Goal: Complete application form: Complete application form

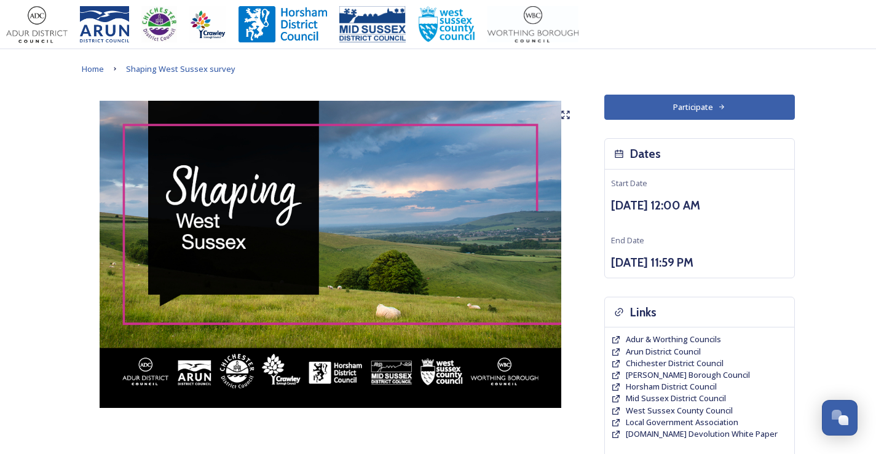
click at [713, 103] on button "Participate" at bounding box center [700, 107] width 191 height 25
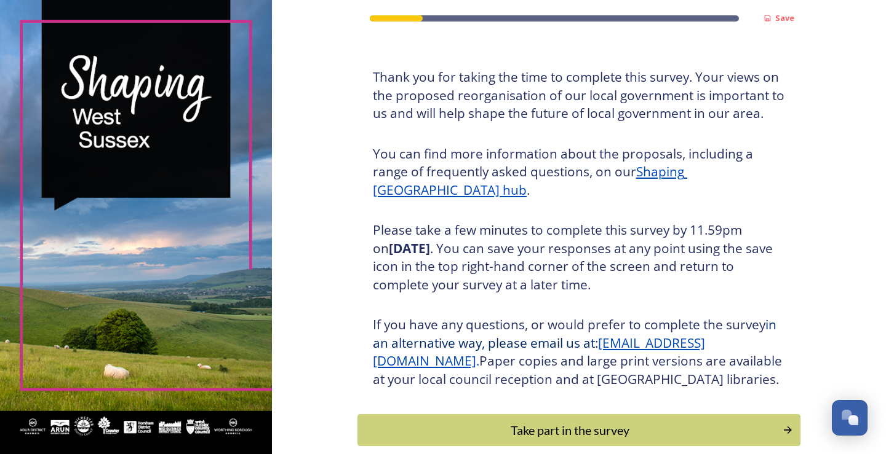
scroll to position [137, 0]
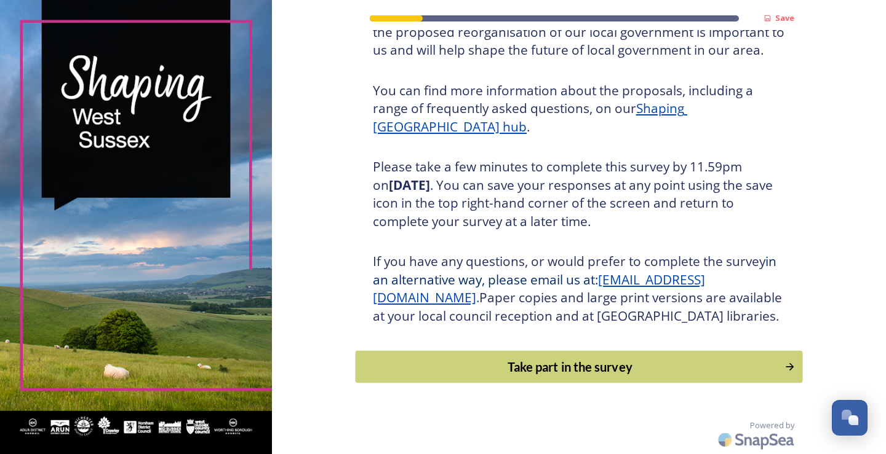
click at [577, 362] on div "Take part in the survey" at bounding box center [570, 367] width 416 height 18
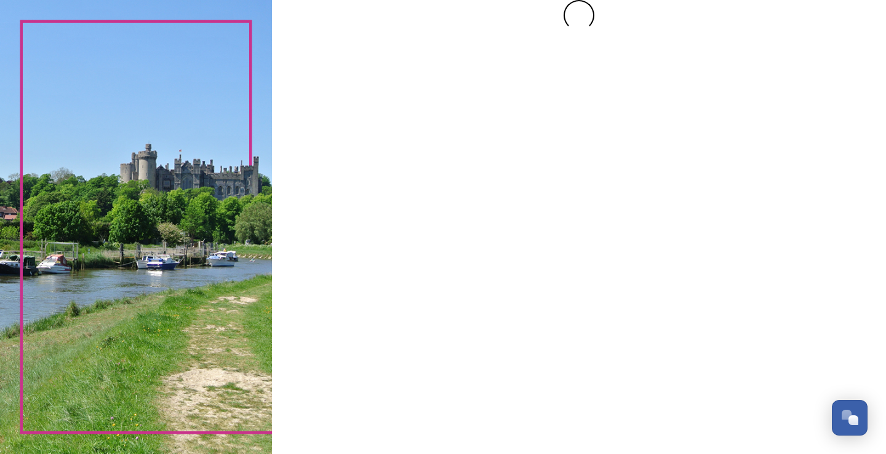
scroll to position [0, 0]
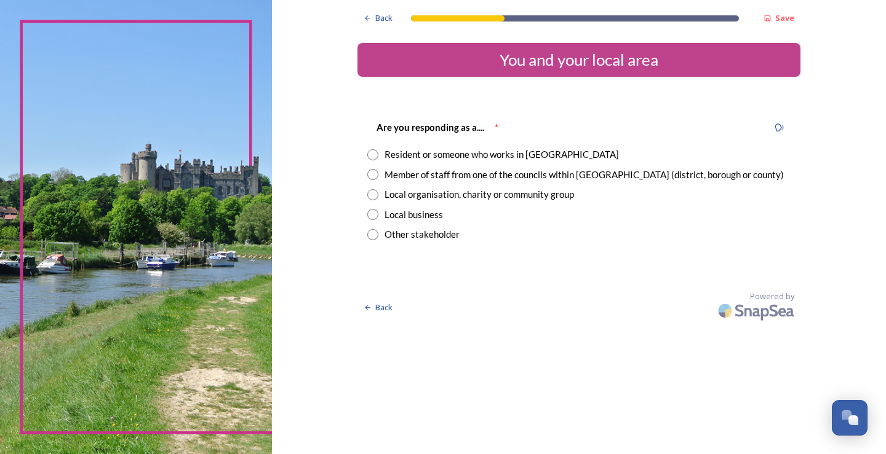
click at [379, 153] on div "Resident or someone who works in [GEOGRAPHIC_DATA]" at bounding box center [578, 155] width 423 height 14
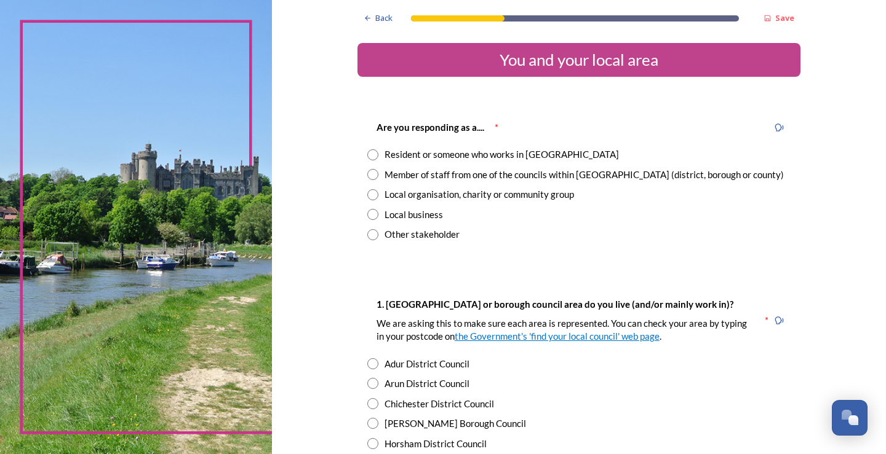
radio input "true"
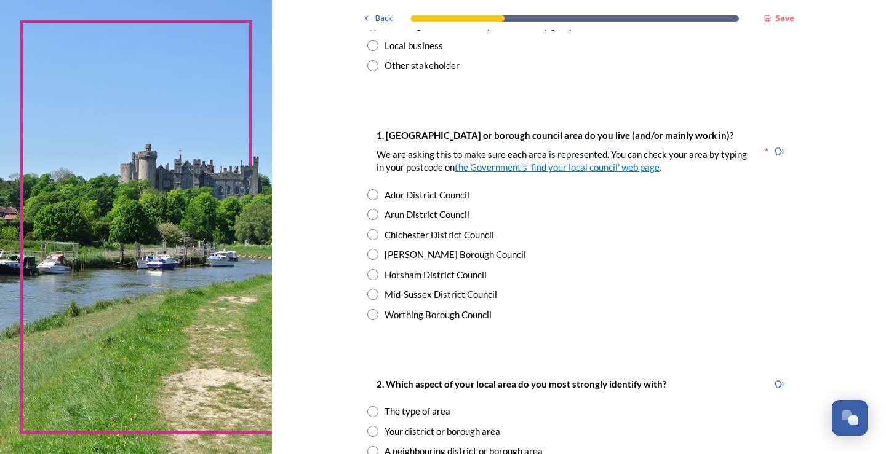
scroll to position [185, 0]
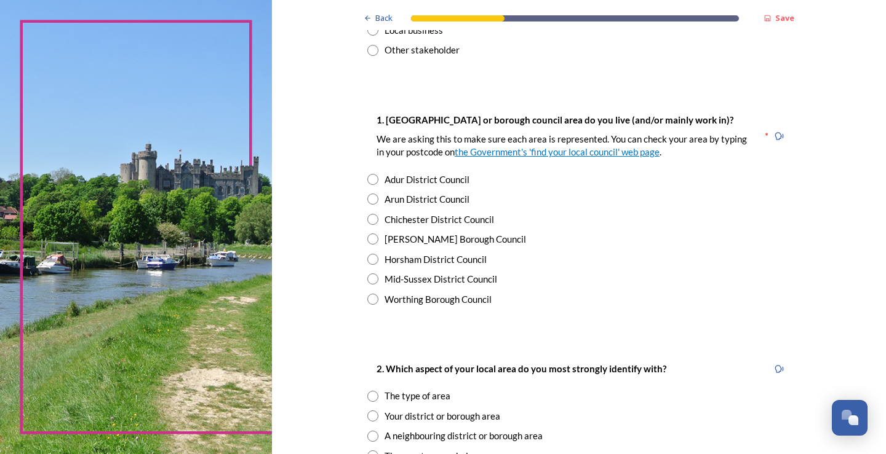
click at [371, 301] on input "radio" at bounding box center [372, 299] width 11 height 11
radio input "true"
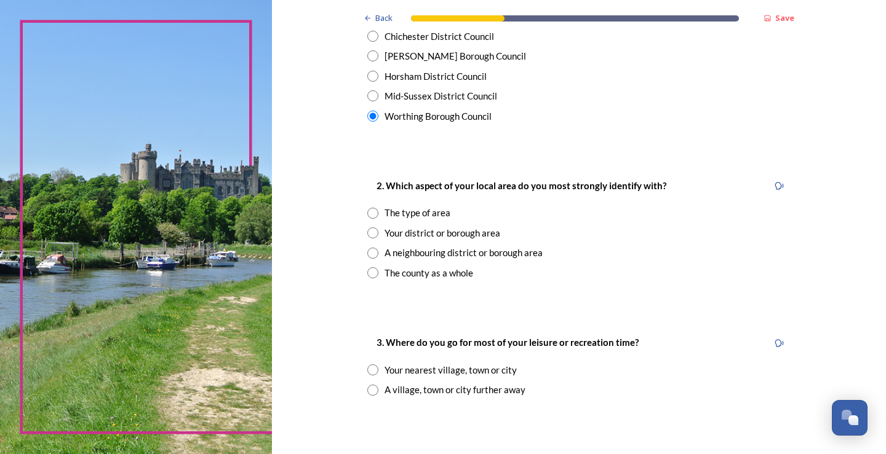
scroll to position [369, 0]
click at [368, 230] on input "radio" at bounding box center [372, 231] width 11 height 11
radio input "true"
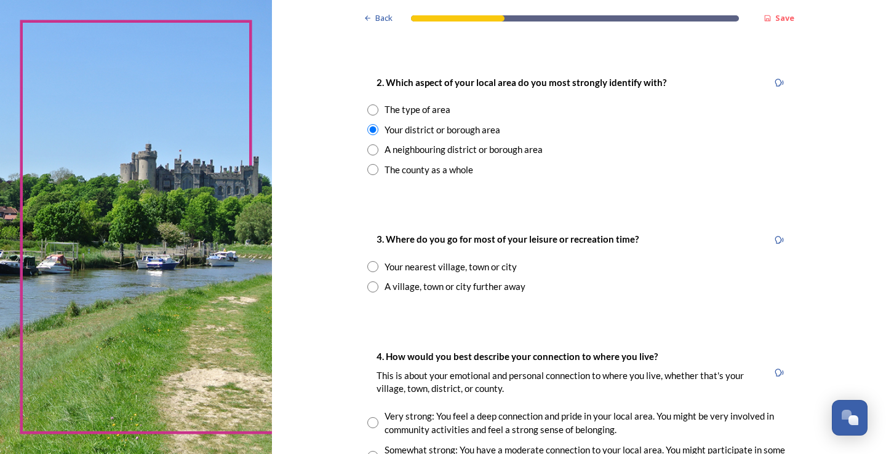
scroll to position [492, 0]
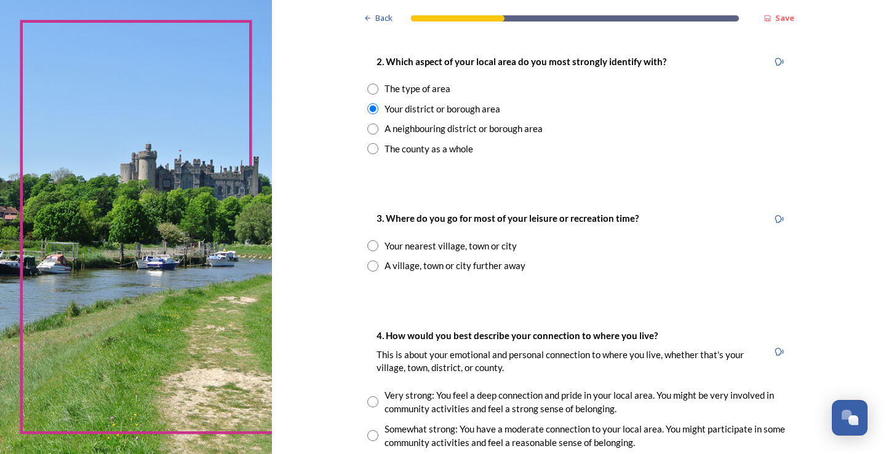
click at [374, 266] on div "A village, town or city further away" at bounding box center [578, 266] width 423 height 14
radio input "true"
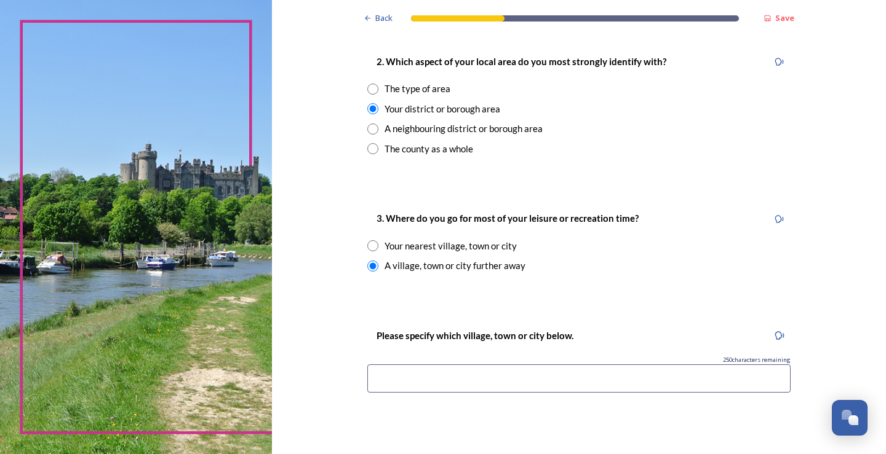
click at [370, 242] on input "radio" at bounding box center [372, 245] width 11 height 11
radio input "true"
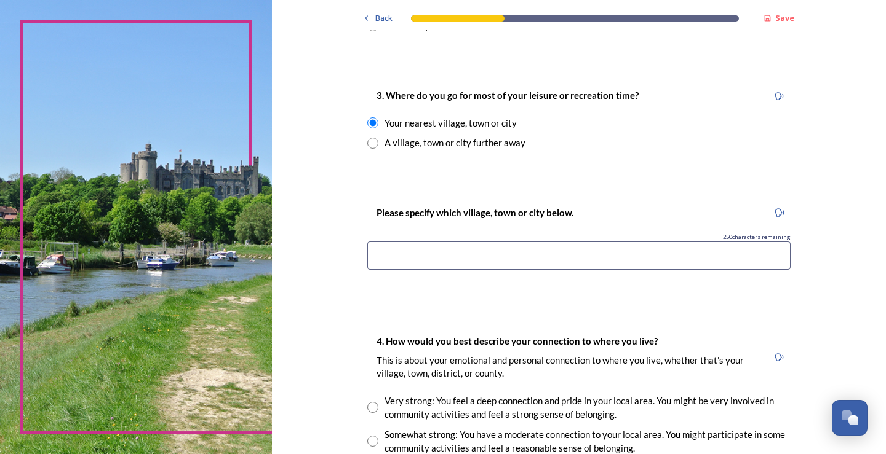
scroll to position [677, 0]
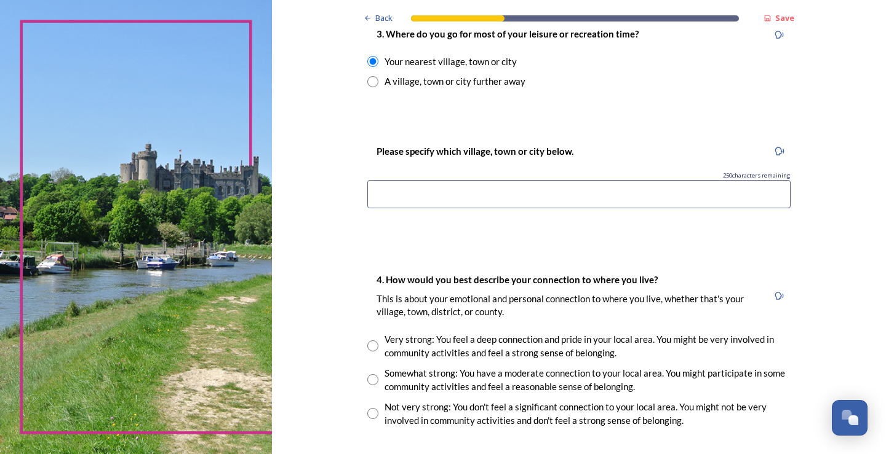
click at [394, 204] on input at bounding box center [578, 194] width 423 height 28
type input "w"
type input "W"
click at [412, 195] on input "Mainly wihin the [GEOGRAPHIC_DATA] area" at bounding box center [578, 194] width 423 height 28
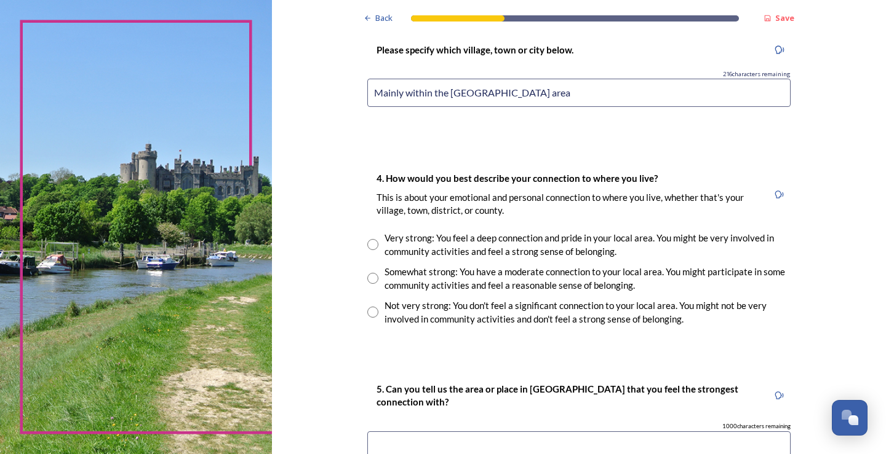
scroll to position [800, 0]
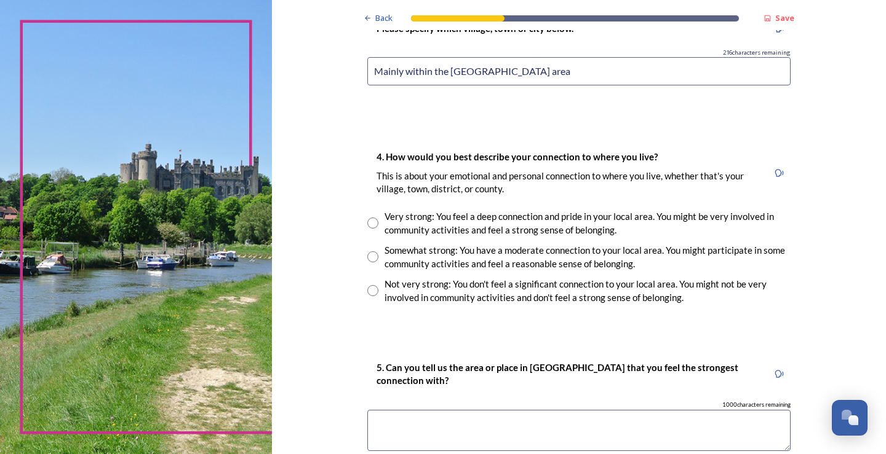
type input "Mainly within the [GEOGRAPHIC_DATA] area"
click at [368, 258] on input "radio" at bounding box center [372, 257] width 11 height 11
radio input "true"
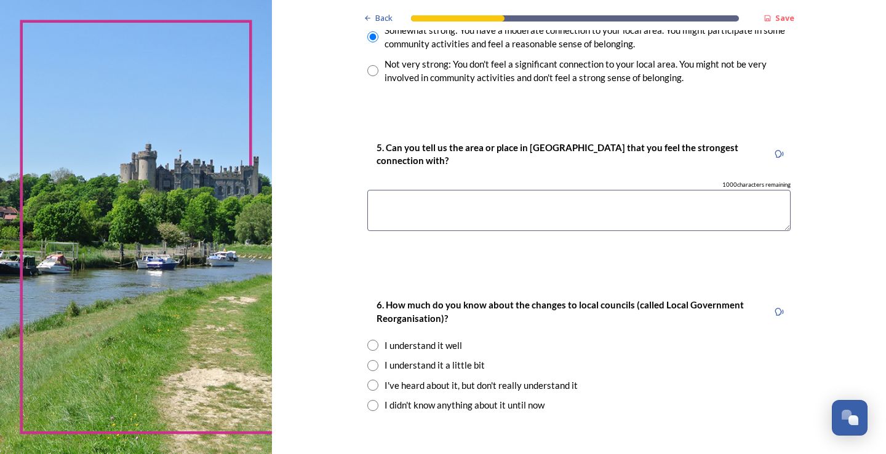
scroll to position [1046, 0]
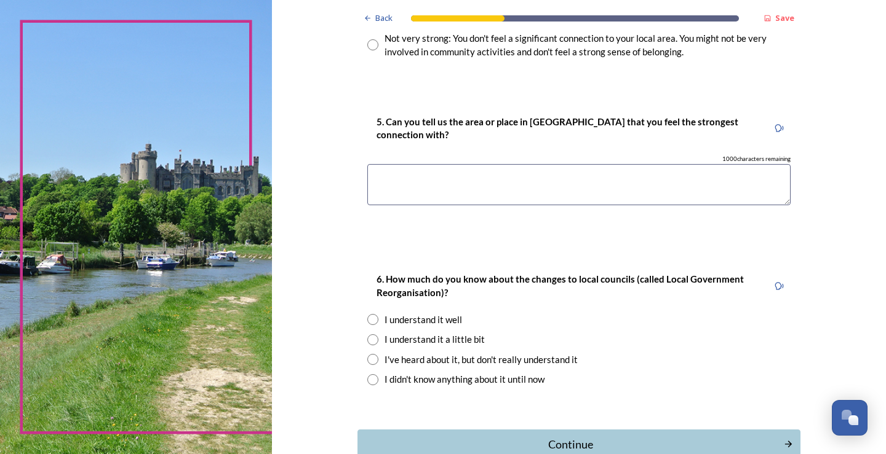
click at [414, 181] on textarea at bounding box center [578, 184] width 423 height 41
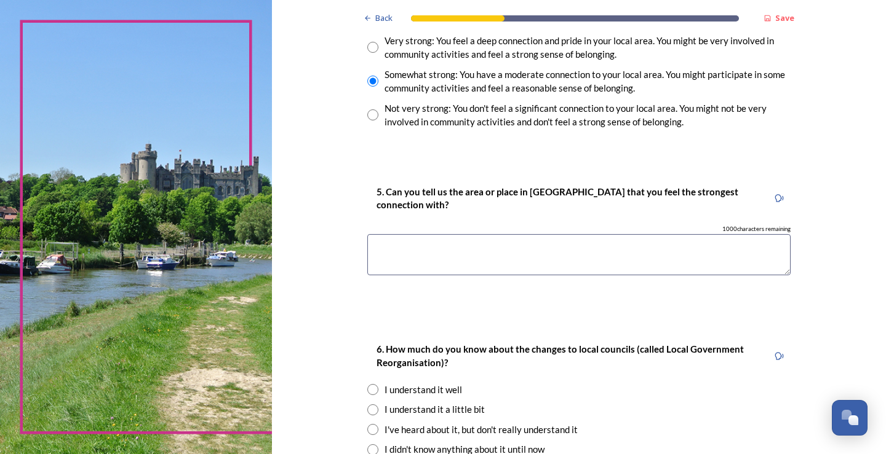
scroll to position [984, 0]
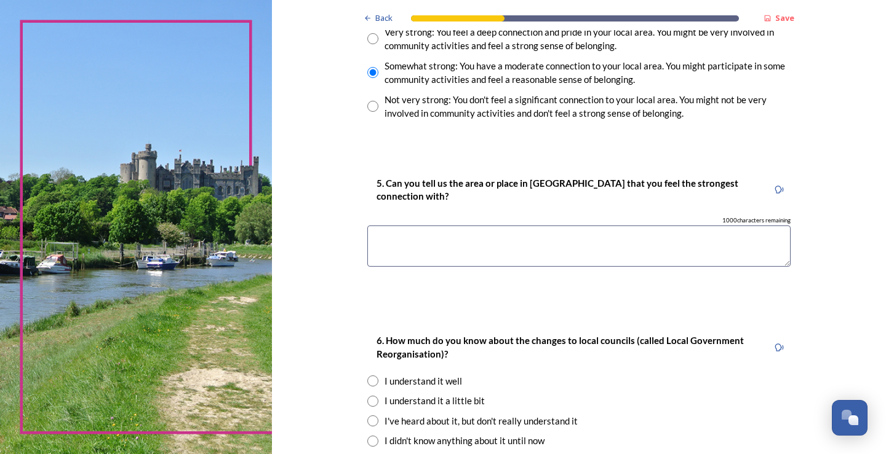
click at [390, 241] on textarea at bounding box center [578, 246] width 423 height 41
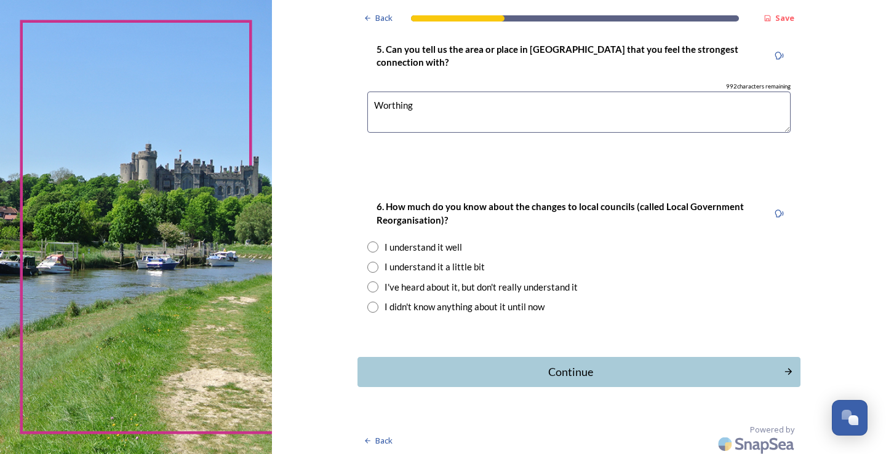
scroll to position [1122, 0]
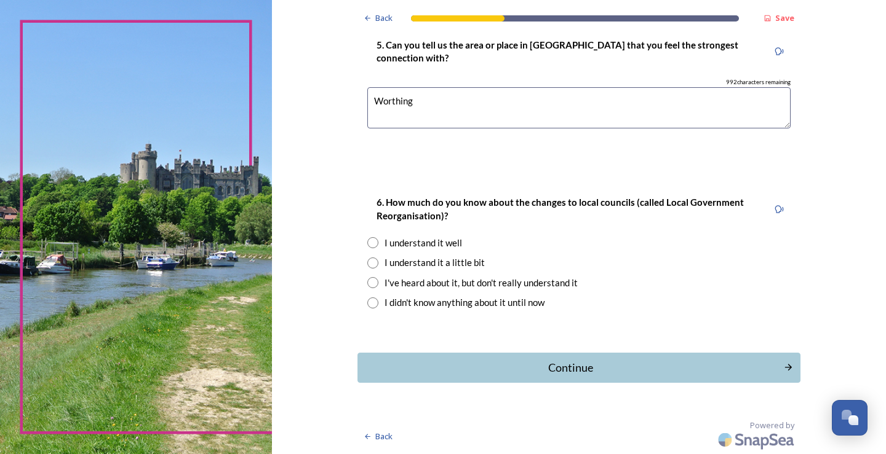
type textarea "Worthing"
click at [368, 261] on input "radio" at bounding box center [372, 263] width 11 height 11
radio input "true"
click at [577, 371] on div "Continue" at bounding box center [570, 368] width 416 height 17
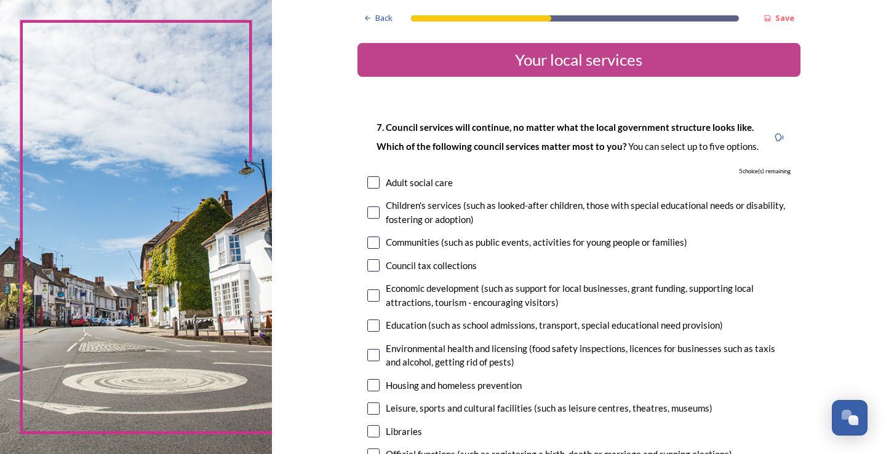
scroll to position [62, 0]
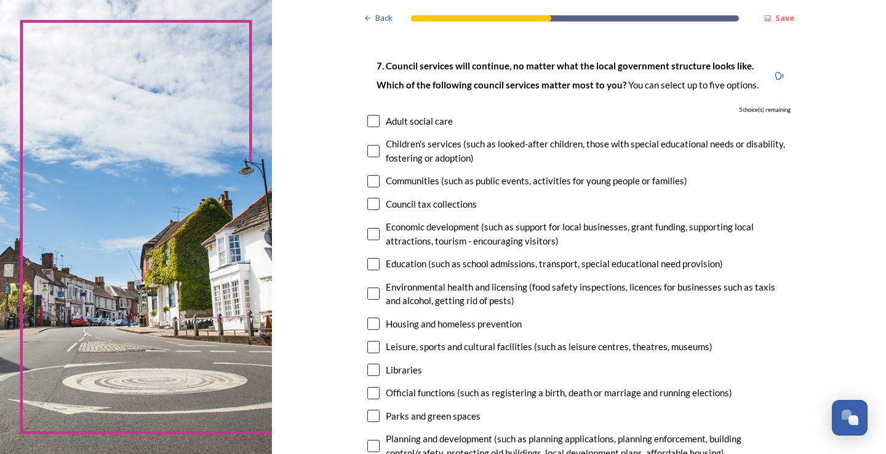
click at [371, 232] on input "checkbox" at bounding box center [373, 234] width 12 height 12
checkbox input "true"
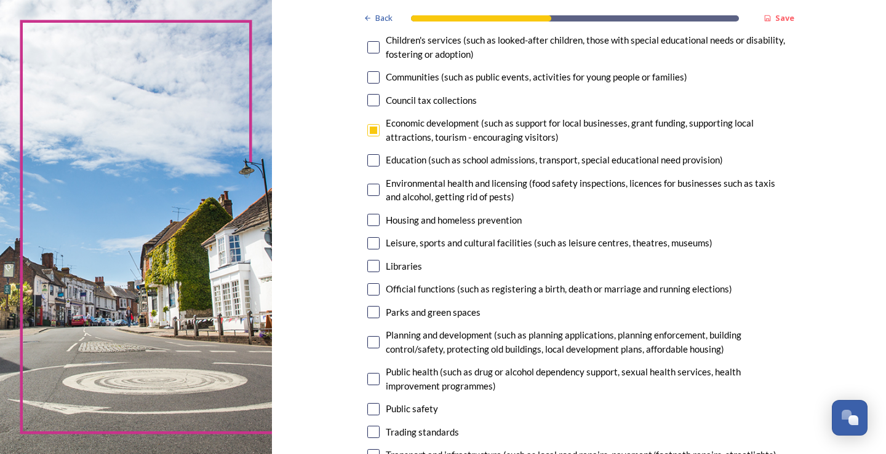
scroll to position [185, 0]
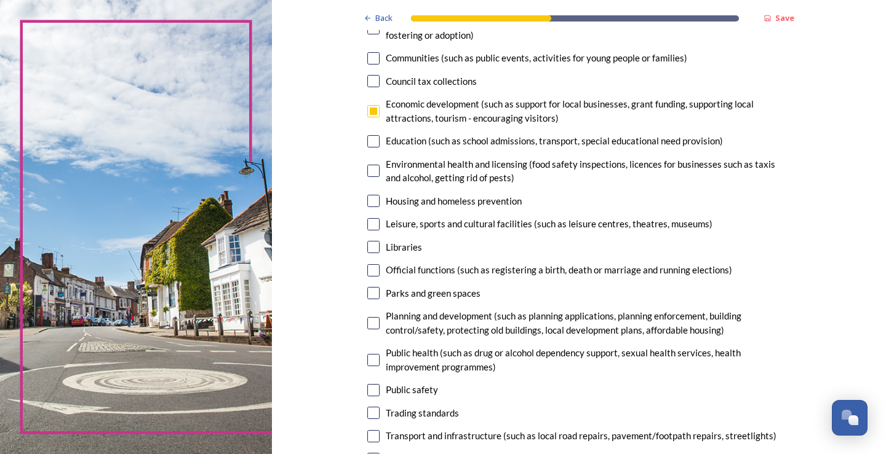
click at [370, 288] on input "checkbox" at bounding box center [373, 293] width 12 height 12
checkbox input "true"
click at [371, 324] on input "checkbox" at bounding box center [373, 323] width 12 height 12
checkbox input "true"
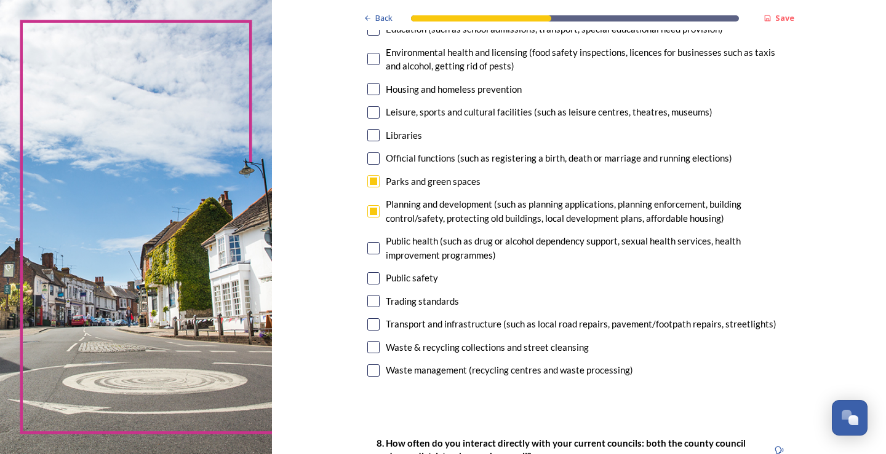
scroll to position [308, 0]
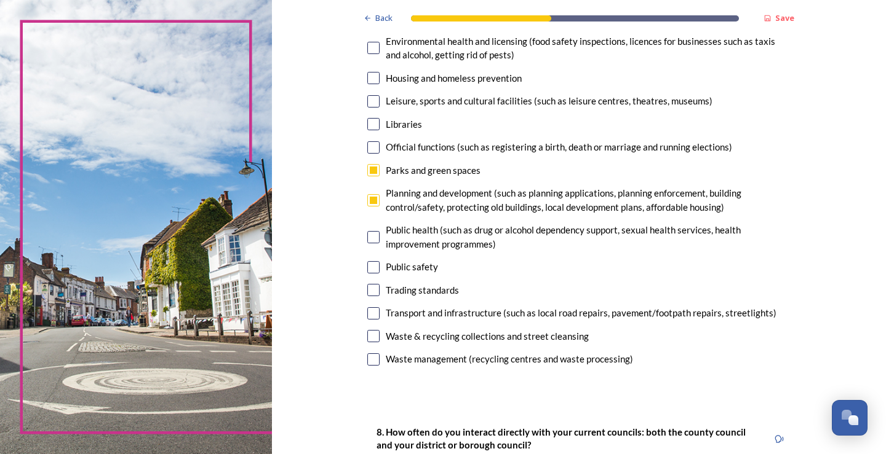
click at [376, 312] on div "Transport and infrastructure (such as local road repairs, pavement/footpath rep…" at bounding box center [578, 313] width 423 height 14
checkbox input "true"
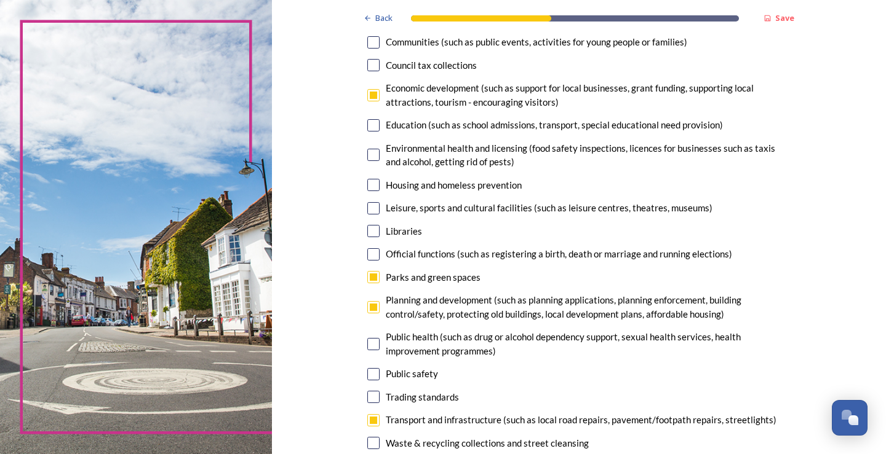
scroll to position [185, 0]
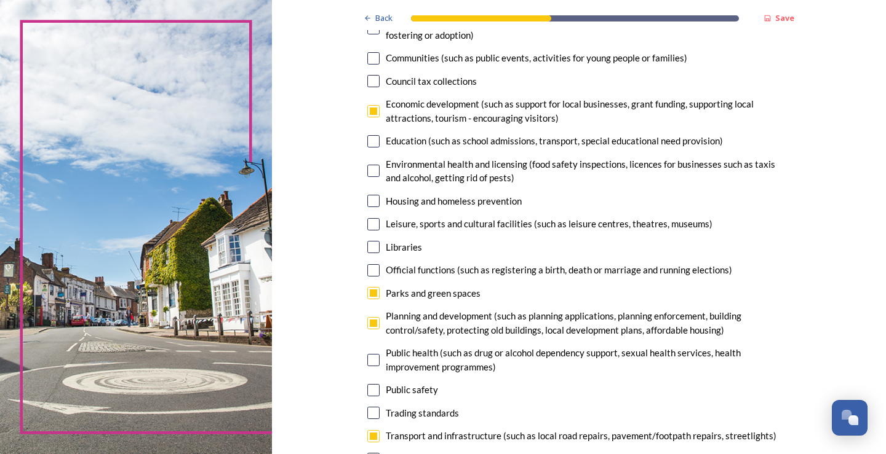
click at [373, 225] on input "checkbox" at bounding box center [373, 224] width 12 height 12
checkbox input "true"
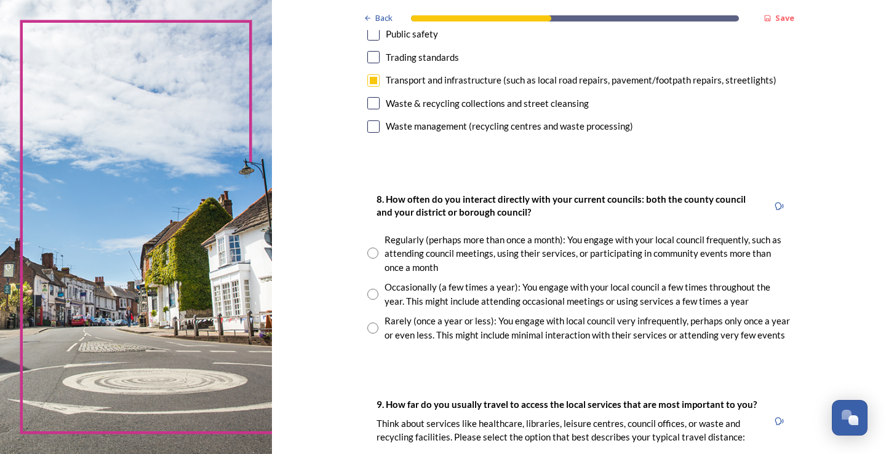
scroll to position [554, 0]
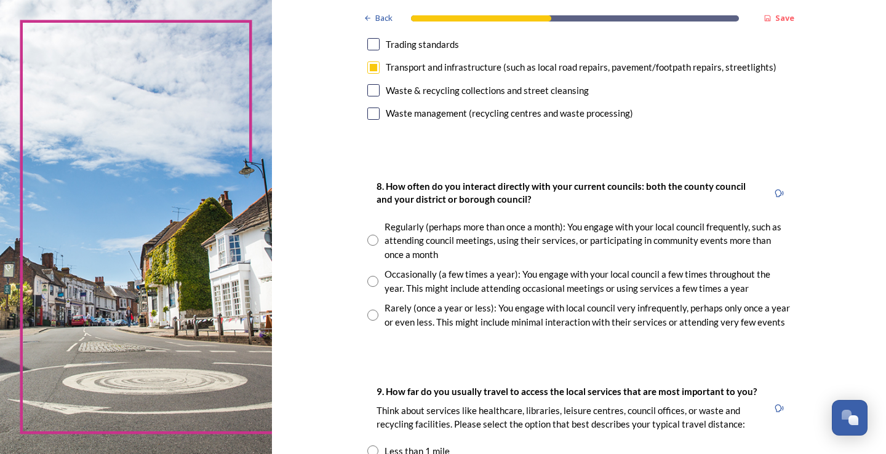
click at [370, 314] on input "radio" at bounding box center [372, 315] width 11 height 11
radio input "true"
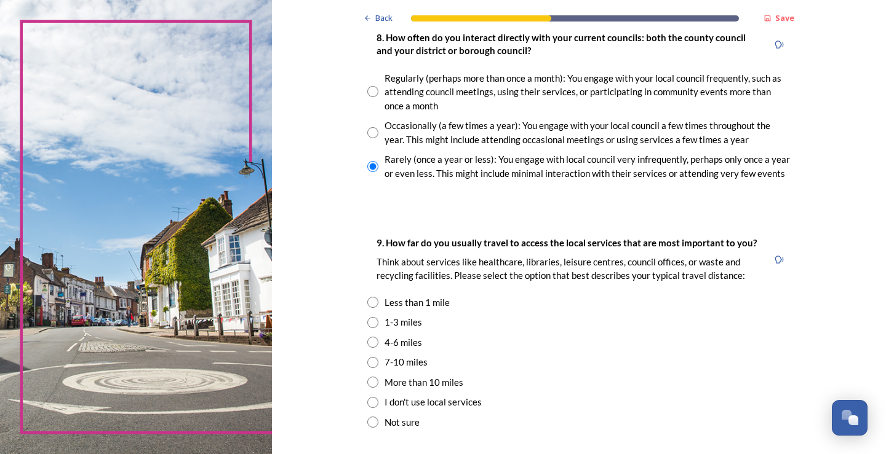
scroll to position [738, 0]
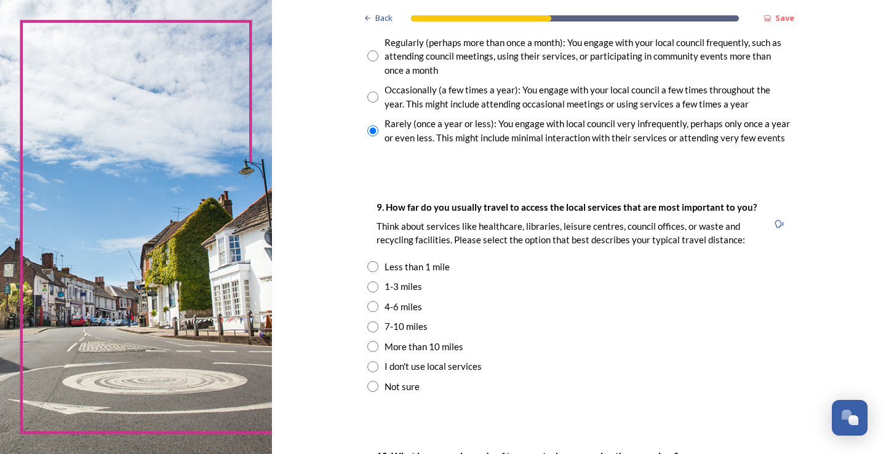
click at [373, 309] on input "radio" at bounding box center [372, 306] width 11 height 11
radio input "true"
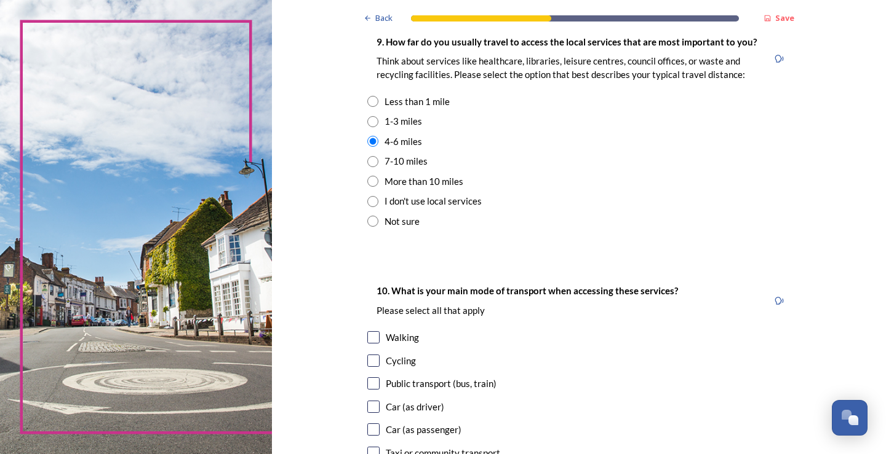
scroll to position [923, 0]
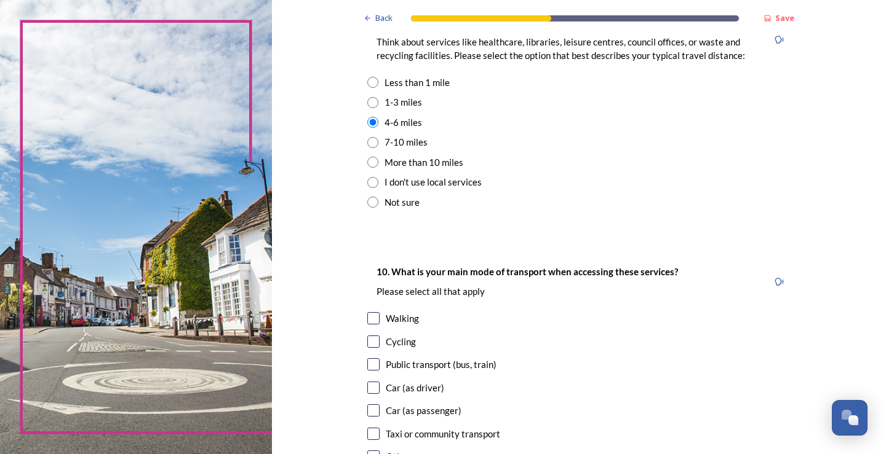
click at [375, 389] on input "checkbox" at bounding box center [373, 388] width 12 height 12
checkbox input "true"
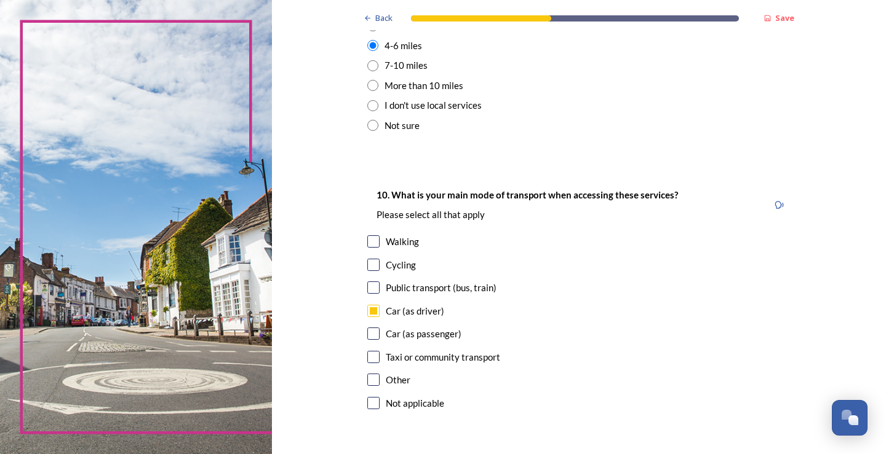
scroll to position [1103, 0]
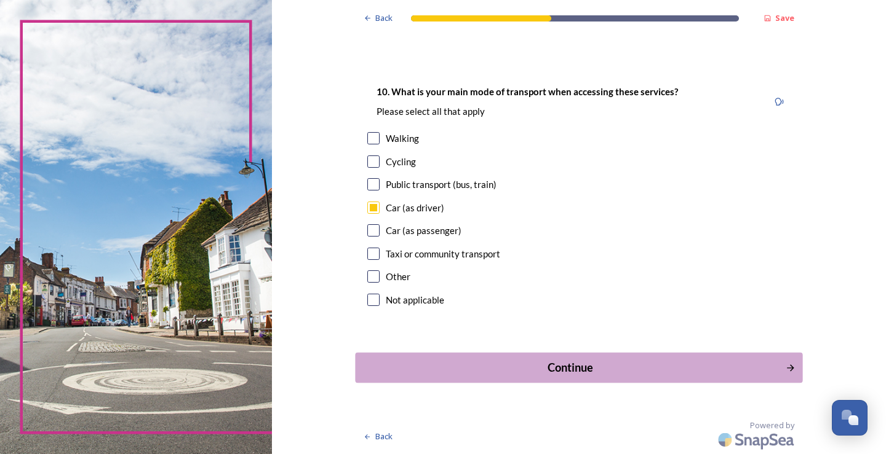
click at [559, 367] on div "Continue" at bounding box center [570, 368] width 416 height 17
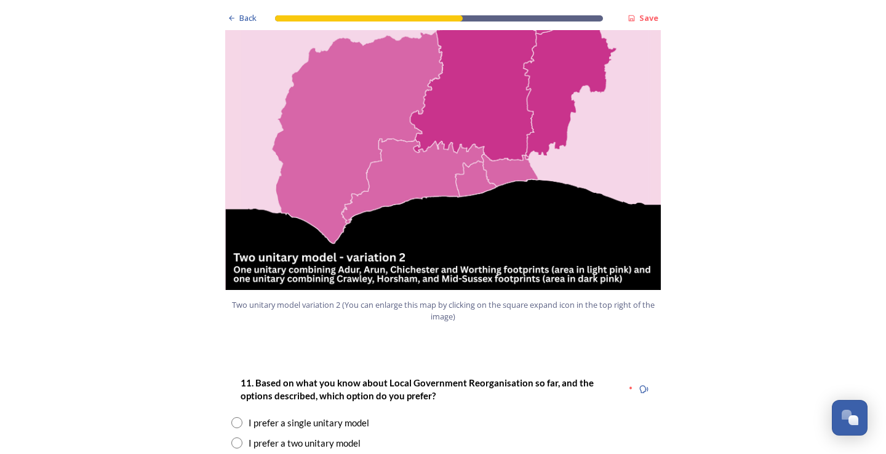
scroll to position [1415, 0]
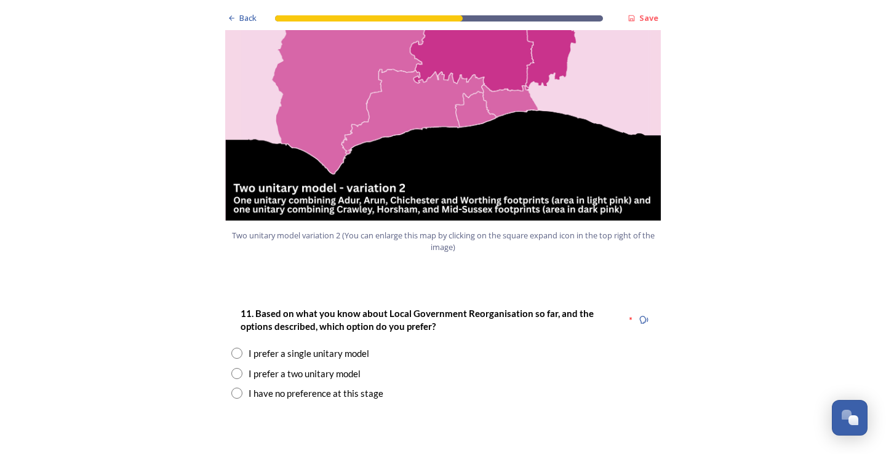
click at [231, 348] on input "radio" at bounding box center [236, 353] width 11 height 11
radio input "true"
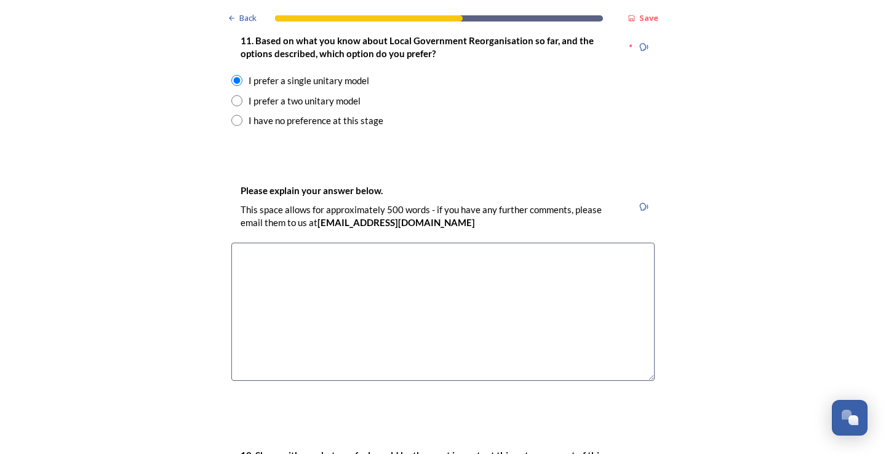
scroll to position [1845, 0]
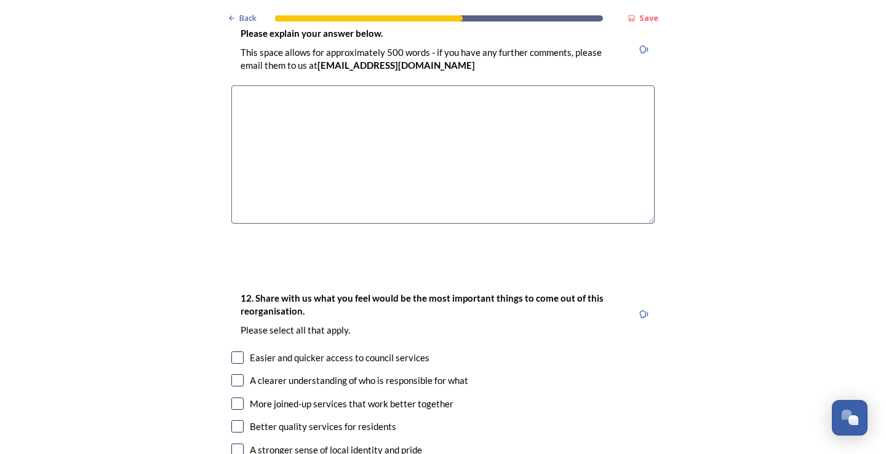
click at [233, 375] on input "checkbox" at bounding box center [237, 381] width 12 height 12
checkbox input "true"
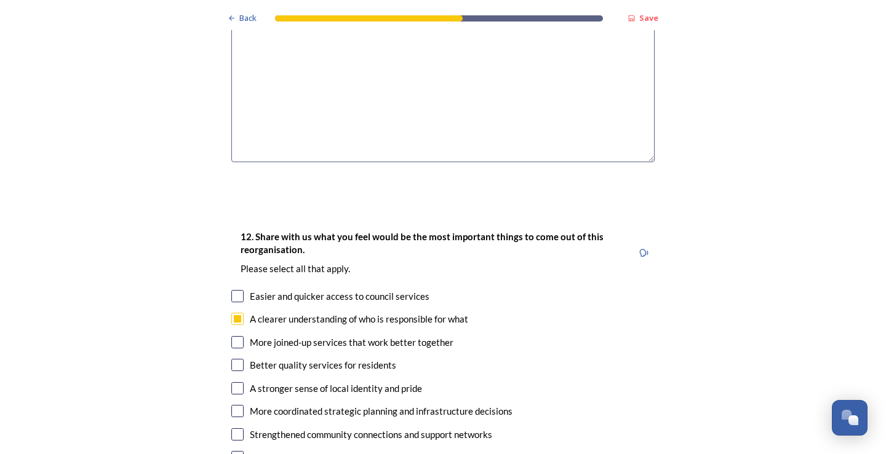
click at [231, 336] on input "checkbox" at bounding box center [237, 342] width 12 height 12
checkbox input "true"
click at [231, 359] on input "checkbox" at bounding box center [237, 365] width 12 height 12
checkbox input "true"
click at [234, 383] on input "checkbox" at bounding box center [237, 389] width 12 height 12
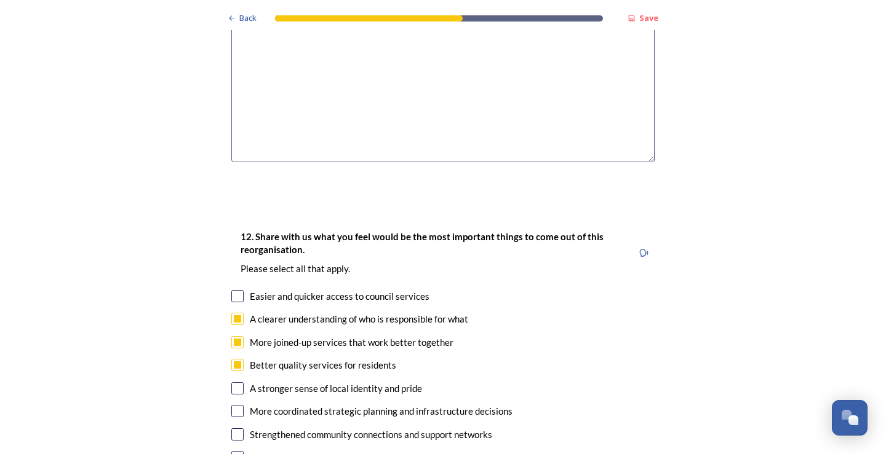
checkbox input "true"
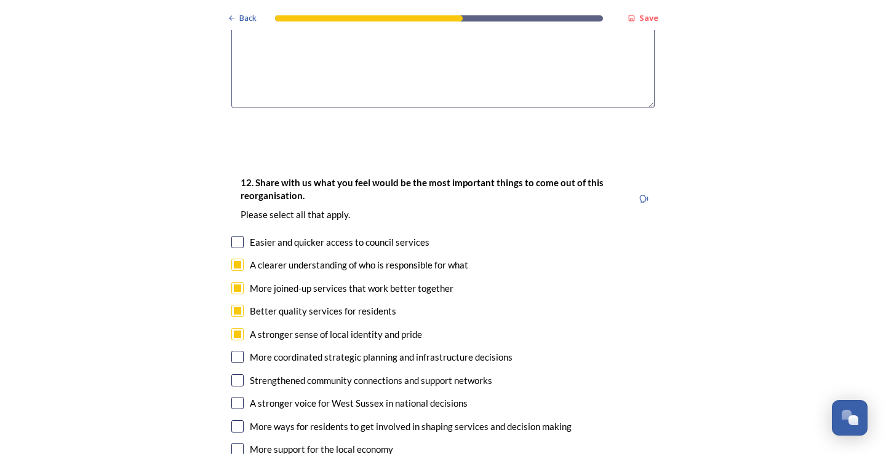
scroll to position [2030, 0]
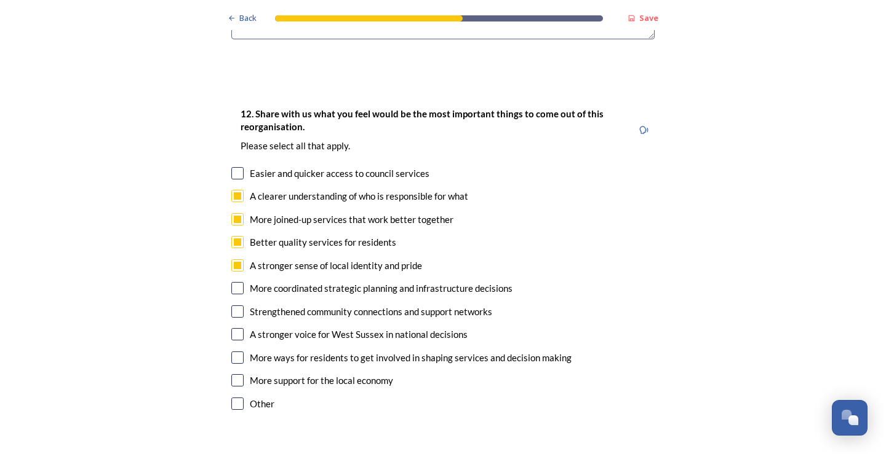
click at [231, 282] on input "checkbox" at bounding box center [237, 288] width 12 height 12
checkbox input "true"
click at [239, 374] on div "More support for the local economy" at bounding box center [442, 381] width 423 height 14
checkbox input "true"
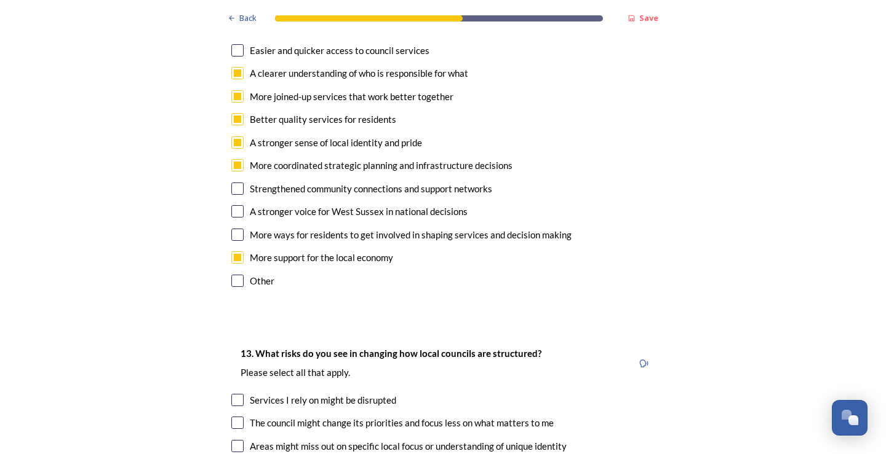
scroll to position [2276, 0]
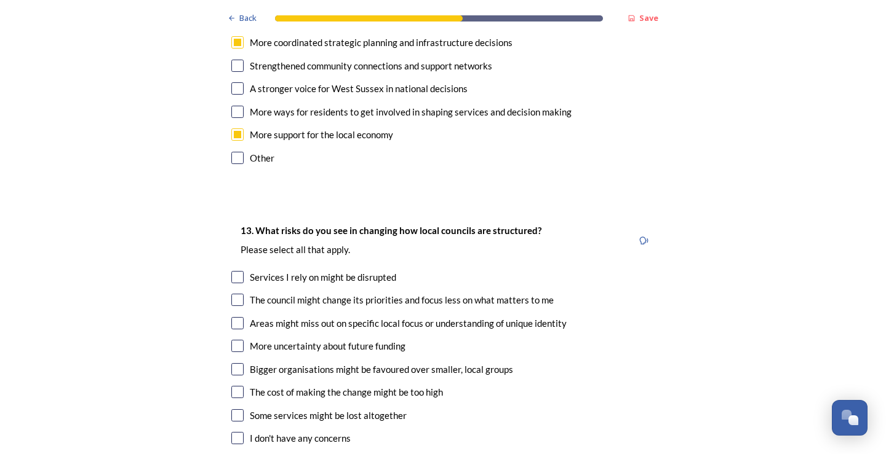
click at [233, 271] on input "checkbox" at bounding box center [237, 277] width 12 height 12
checkbox input "true"
click at [234, 317] on input "checkbox" at bounding box center [237, 323] width 12 height 12
checkbox input "true"
click at [233, 410] on input "checkbox" at bounding box center [237, 416] width 12 height 12
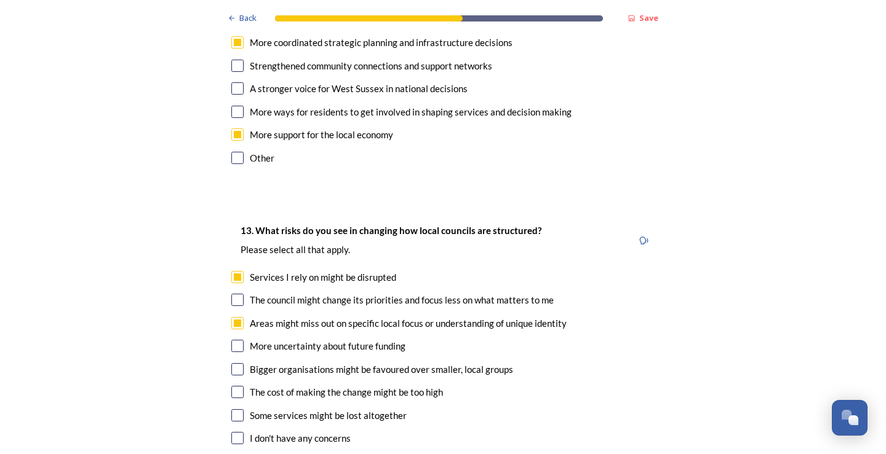
checkbox input "true"
click at [234, 363] on input "checkbox" at bounding box center [237, 369] width 12 height 12
checkbox input "true"
click at [234, 340] on input "checkbox" at bounding box center [237, 346] width 12 height 12
checkbox input "true"
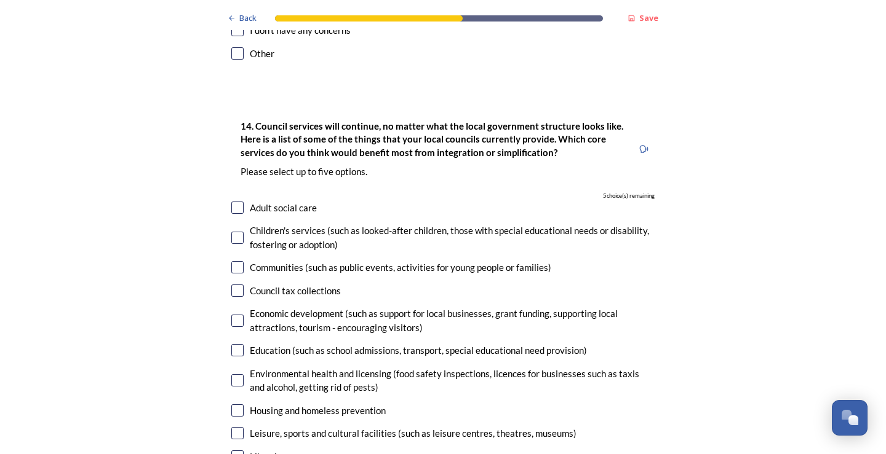
scroll to position [2706, 0]
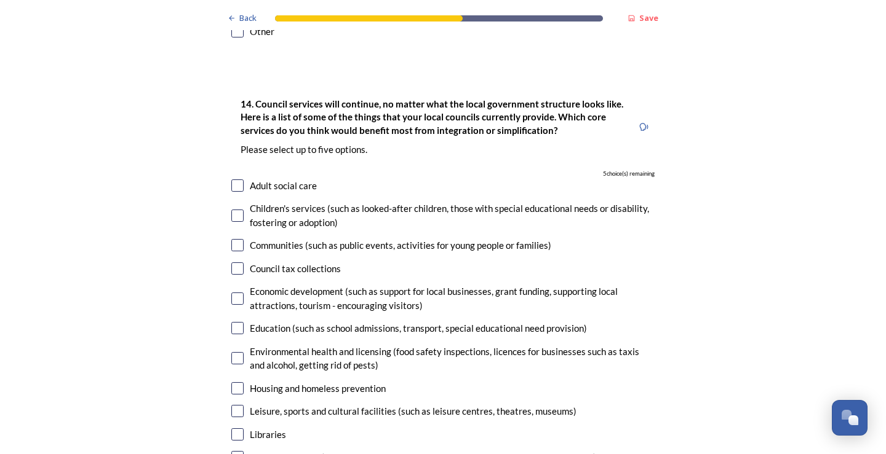
click at [233, 180] on input "checkbox" at bounding box center [237, 186] width 12 height 12
checkbox input "true"
click at [234, 293] on input "checkbox" at bounding box center [237, 299] width 12 height 12
checkbox input "true"
click at [234, 322] on input "checkbox" at bounding box center [237, 328] width 12 height 12
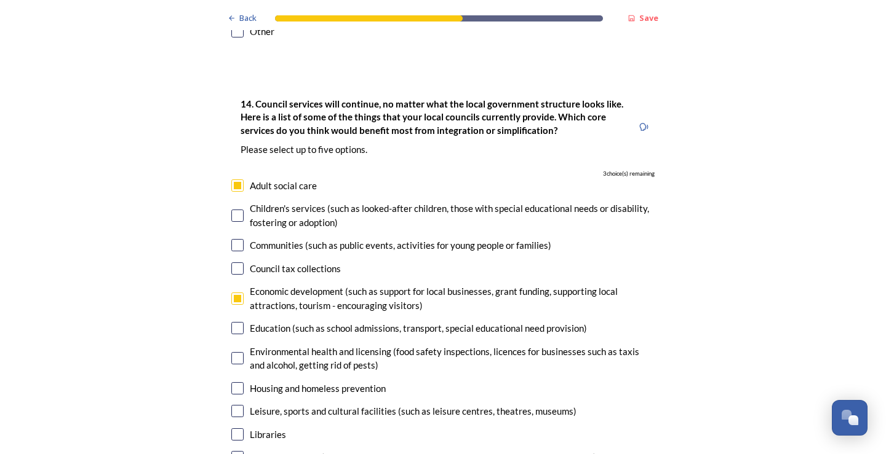
checkbox input "true"
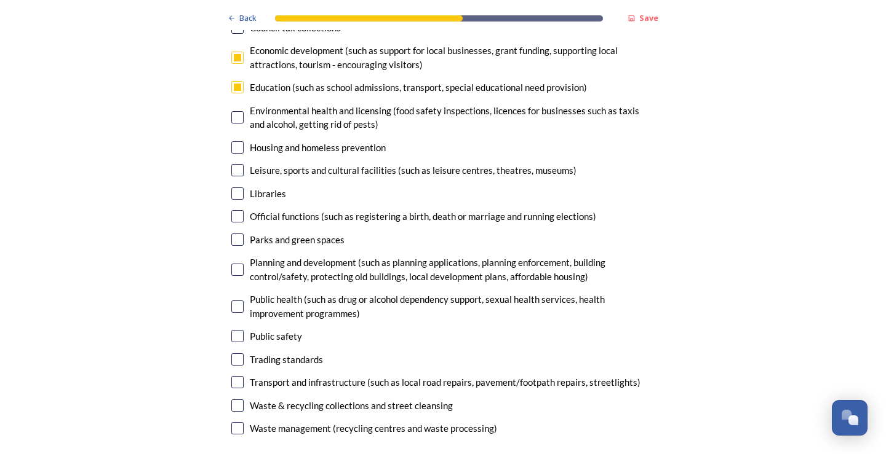
scroll to position [2952, 0]
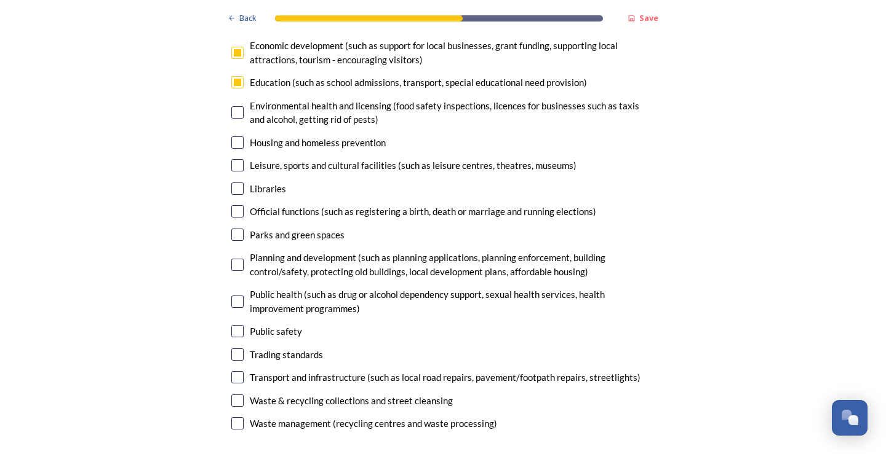
click at [237, 349] on input "checkbox" at bounding box center [237, 355] width 12 height 12
checkbox input "true"
click at [232, 371] on input "checkbox" at bounding box center [237, 377] width 12 height 12
checkbox input "true"
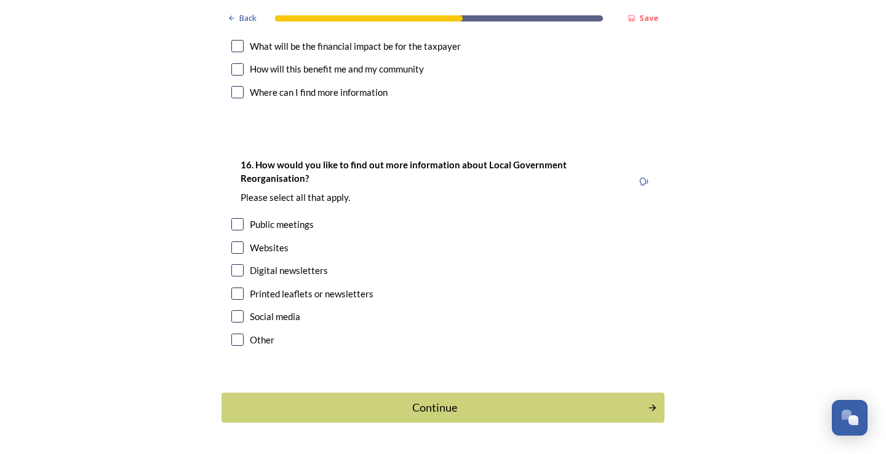
scroll to position [3614, 0]
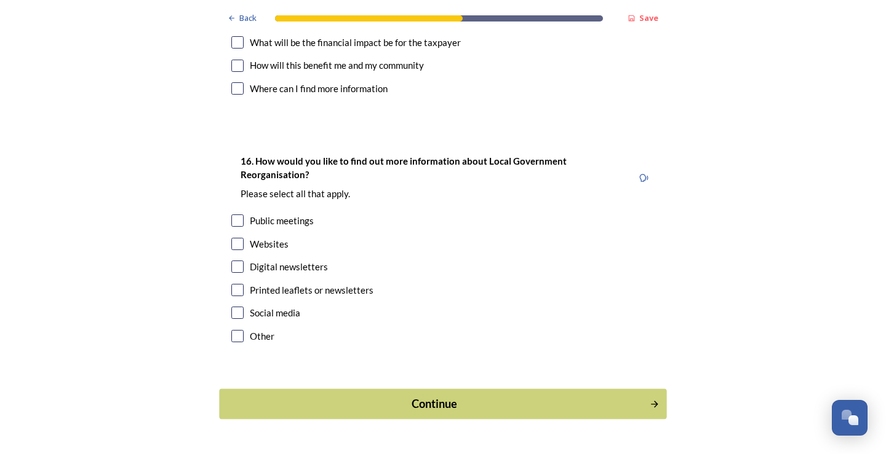
click at [421, 396] on div "Continue" at bounding box center [434, 404] width 416 height 17
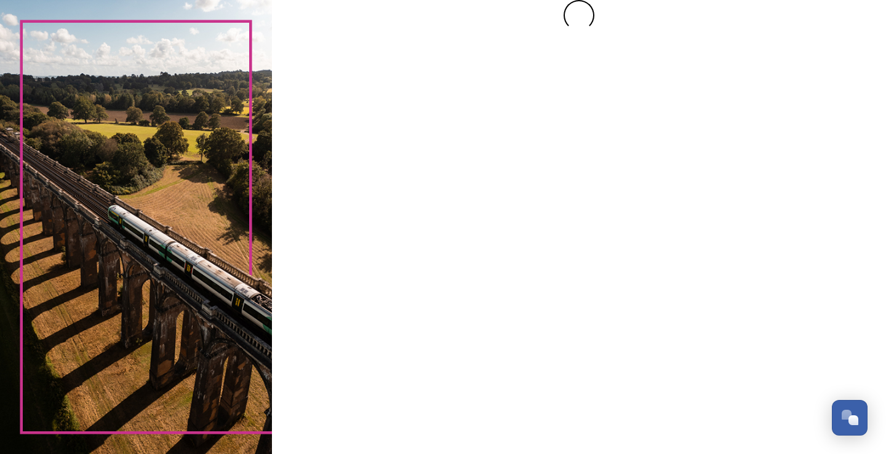
scroll to position [0, 0]
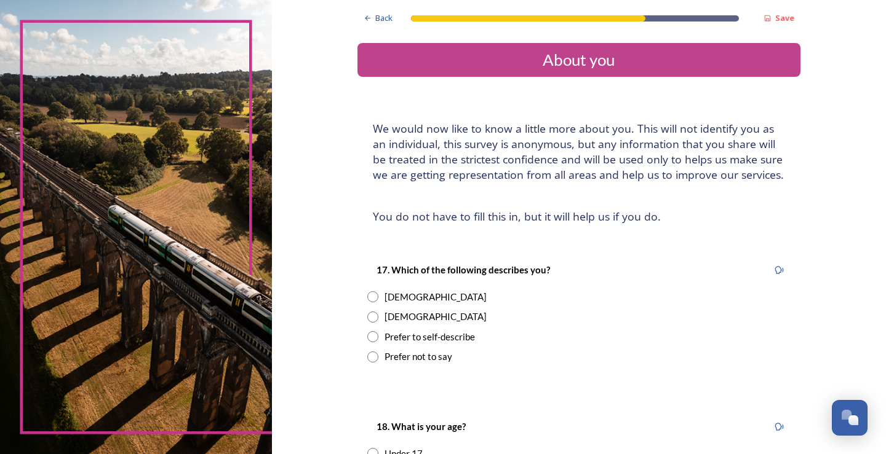
click at [372, 293] on input "radio" at bounding box center [372, 297] width 11 height 11
radio input "true"
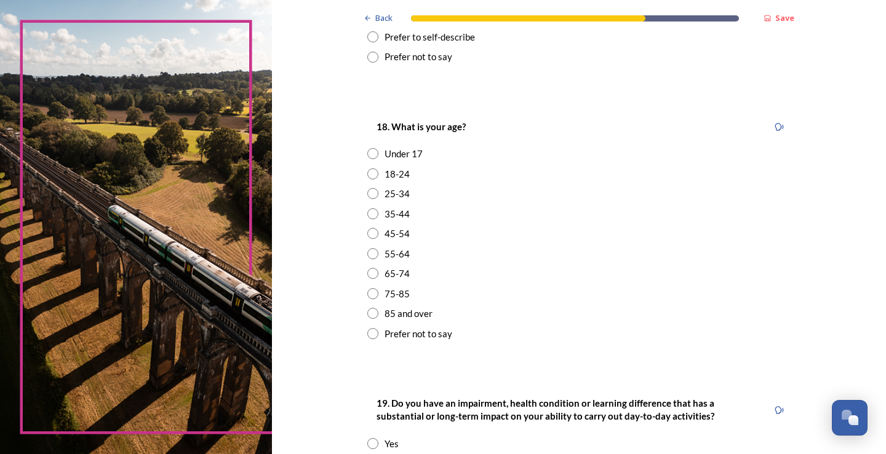
scroll to position [308, 0]
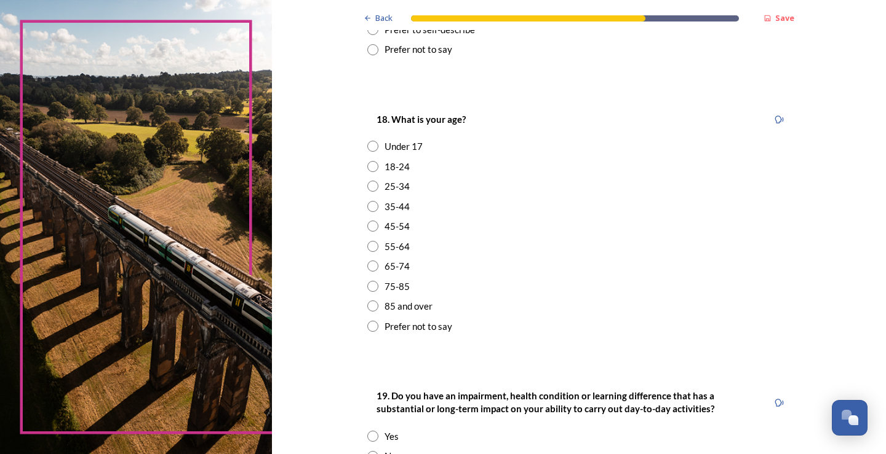
click at [370, 247] on input "radio" at bounding box center [372, 246] width 11 height 11
radio input "true"
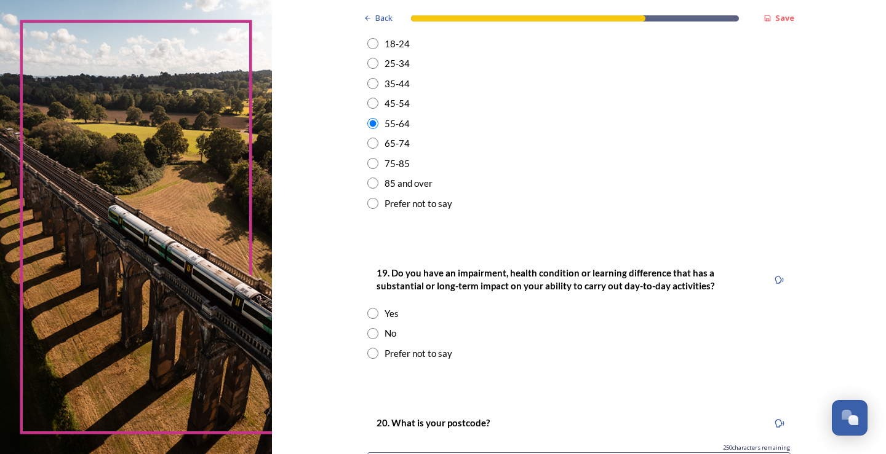
scroll to position [492, 0]
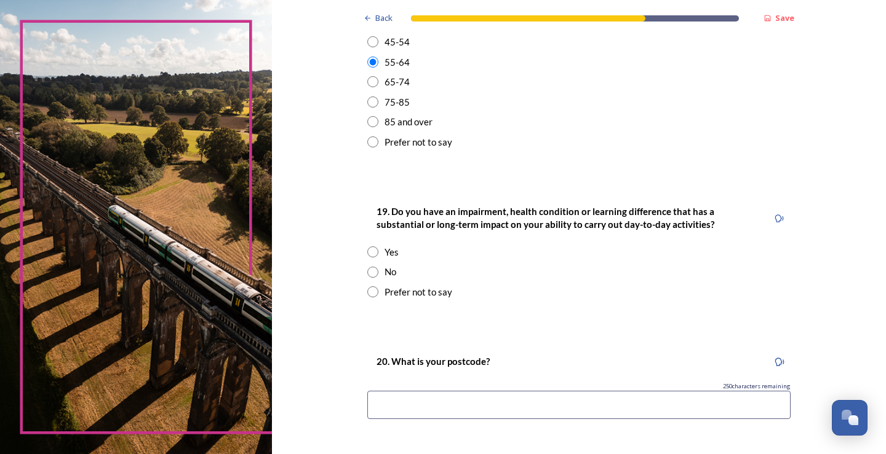
click at [375, 270] on div "No" at bounding box center [578, 272] width 423 height 14
radio input "true"
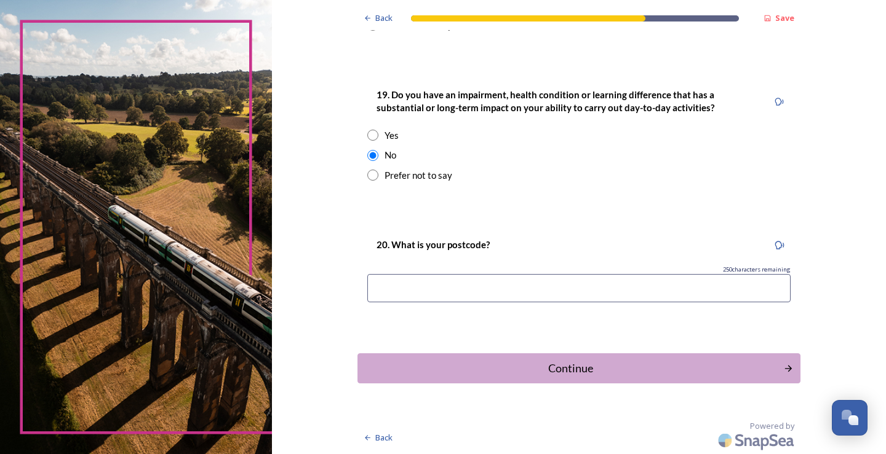
scroll to position [609, 0]
click at [578, 363] on div "Continue" at bounding box center [570, 368] width 416 height 17
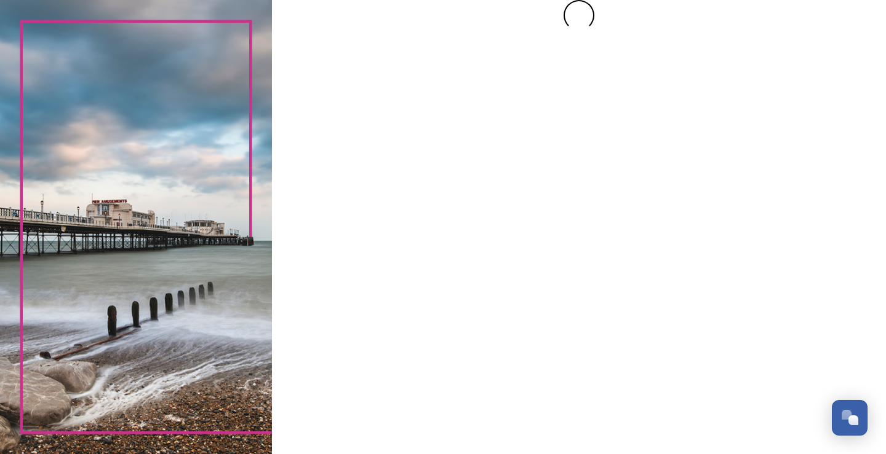
scroll to position [0, 0]
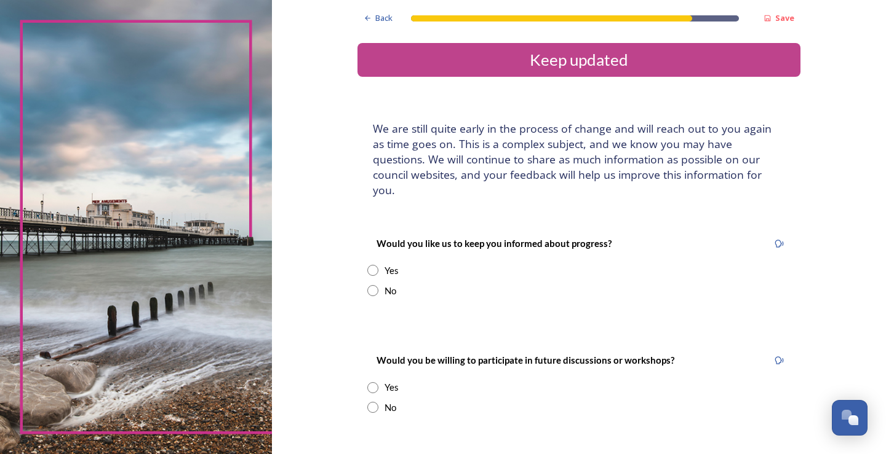
click at [376, 284] on div "No" at bounding box center [578, 291] width 423 height 14
radio input "true"
click at [372, 402] on input "radio" at bounding box center [372, 407] width 11 height 11
radio input "true"
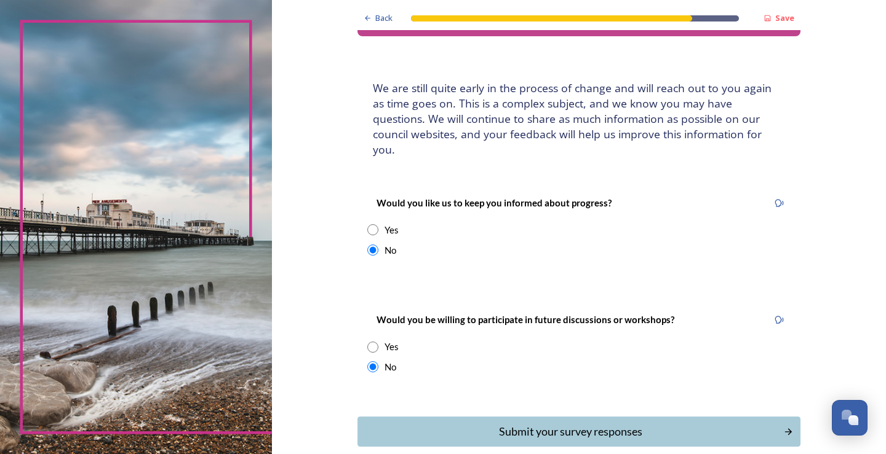
scroll to position [89, 0]
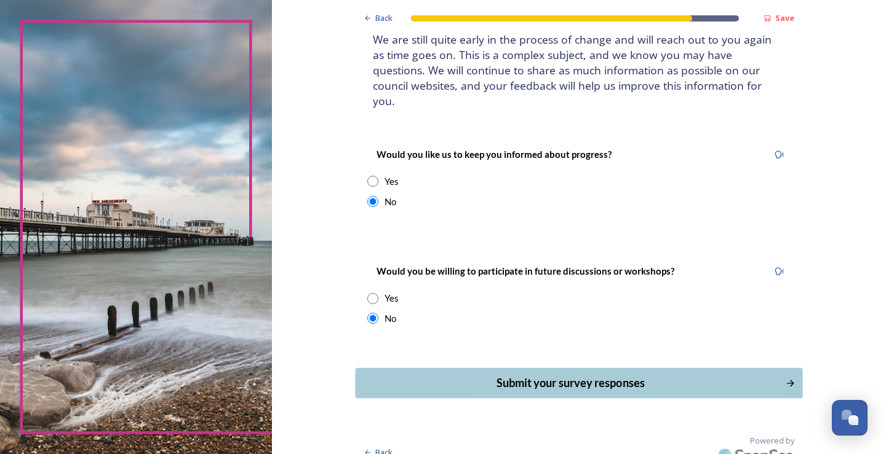
click at [543, 375] on div "Submit your survey responses" at bounding box center [570, 383] width 416 height 17
